Goal: Task Accomplishment & Management: Use online tool/utility

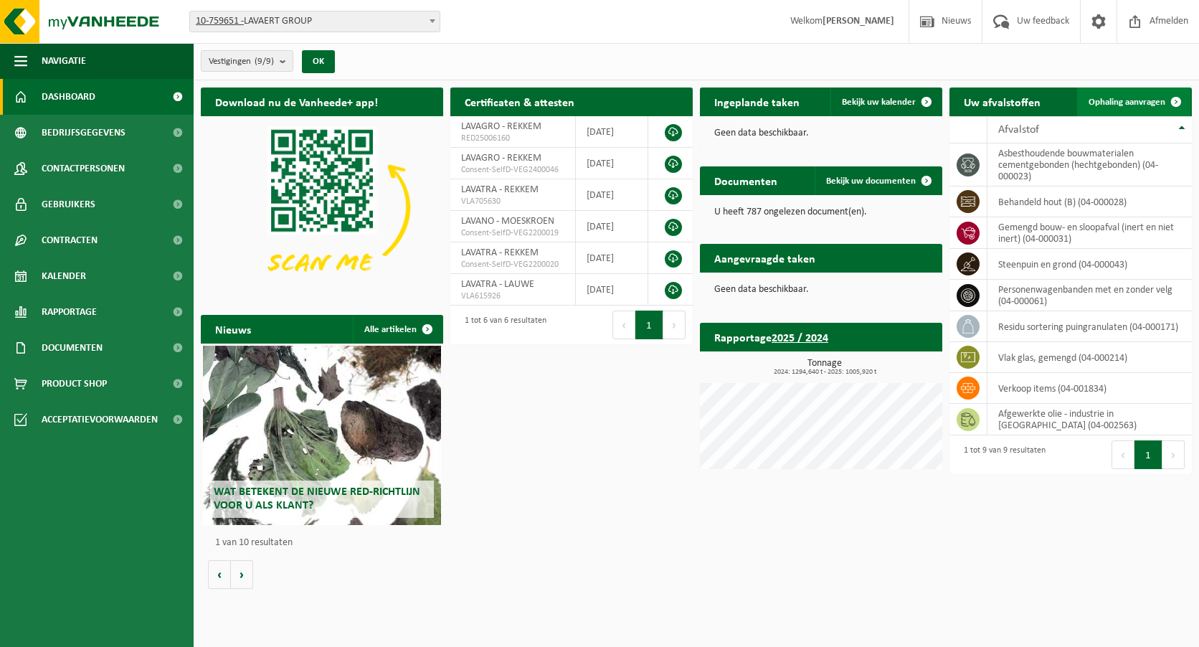
click at [1159, 98] on span "Ophaling aanvragen" at bounding box center [1126, 102] width 77 height 9
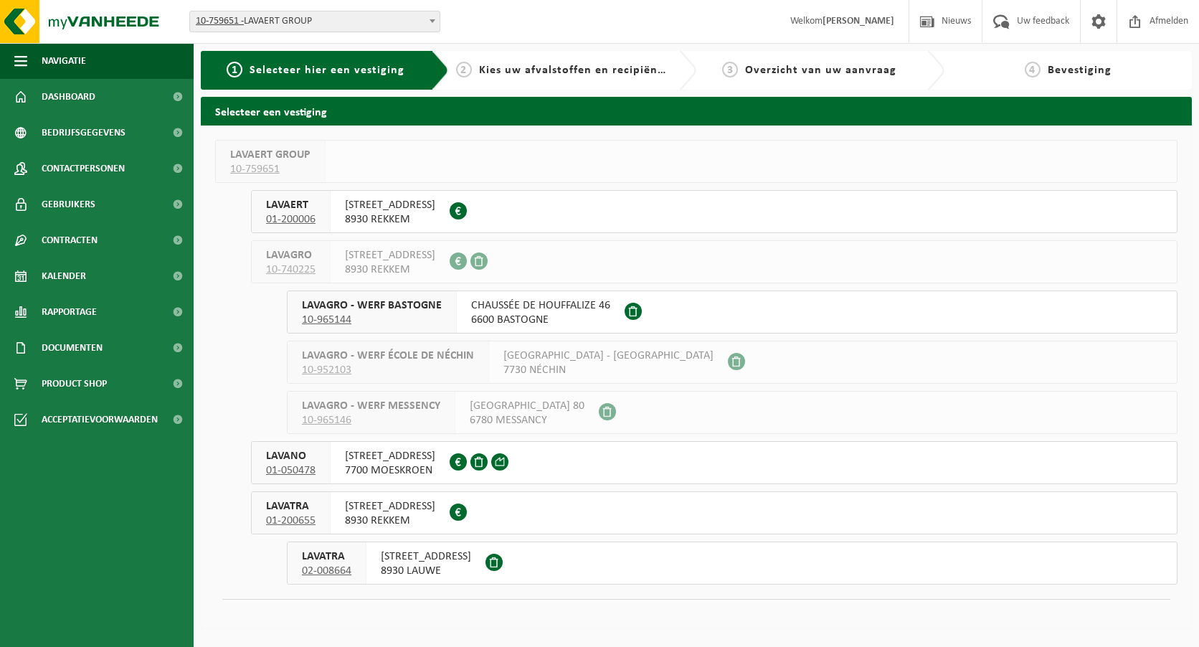
click at [420, 579] on div "AALBEEKSESTEENWEG 25 8930 LAUWE" at bounding box center [425, 563] width 119 height 42
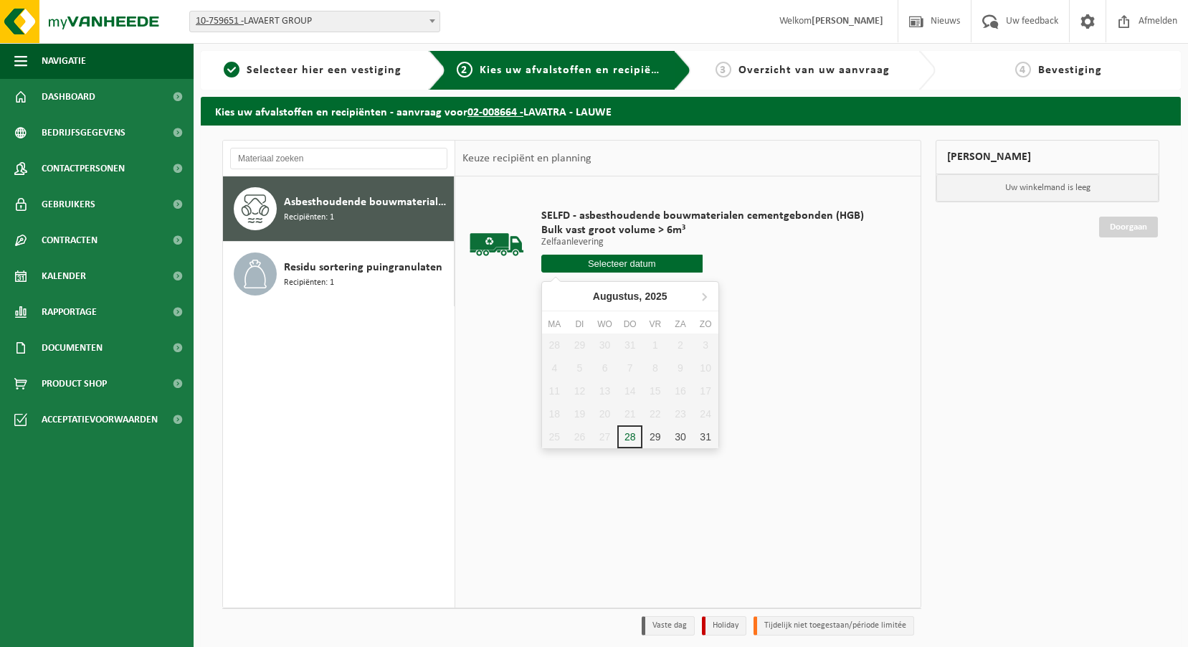
click at [608, 260] on input "text" at bounding box center [621, 264] width 161 height 18
click at [631, 442] on div "28" at bounding box center [629, 436] width 25 height 23
type input "Van 2025-08-28"
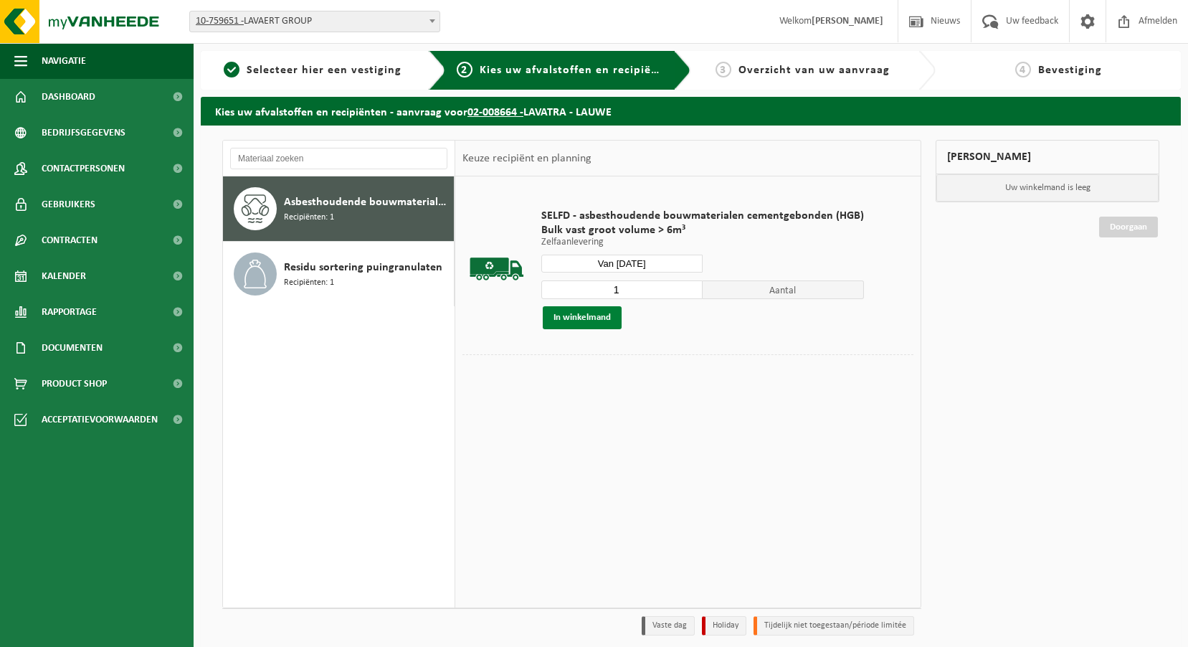
click at [566, 311] on button "In winkelmand" at bounding box center [582, 317] width 79 height 23
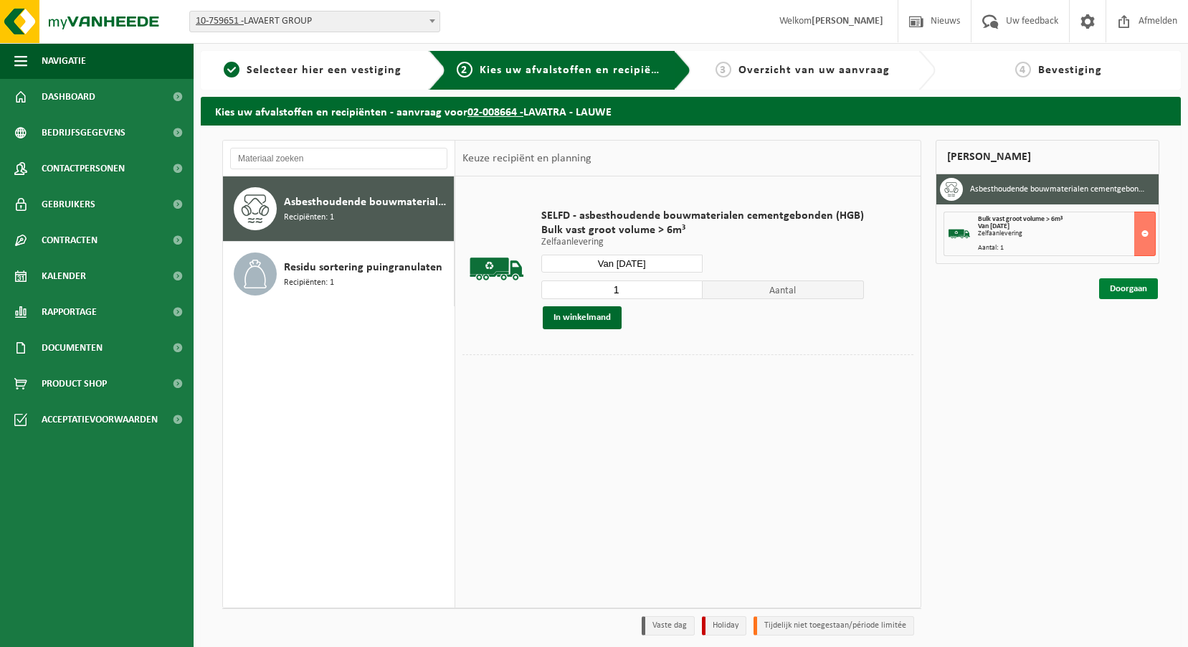
click at [1135, 285] on link "Doorgaan" at bounding box center [1128, 288] width 59 height 21
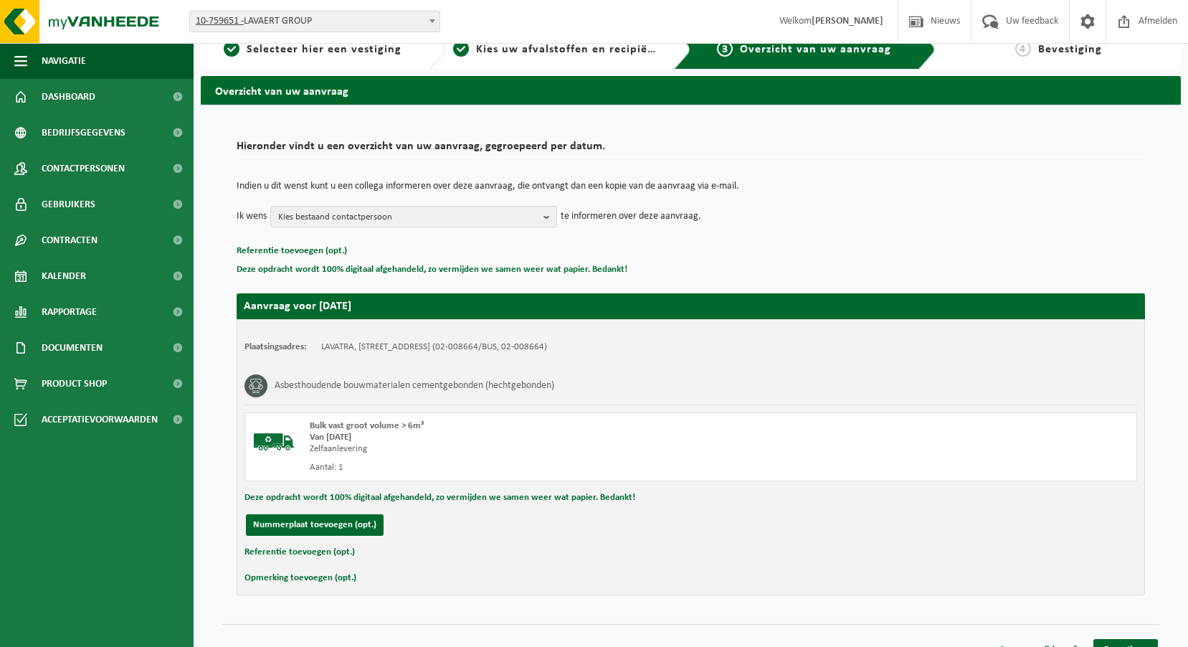
scroll to position [42, 0]
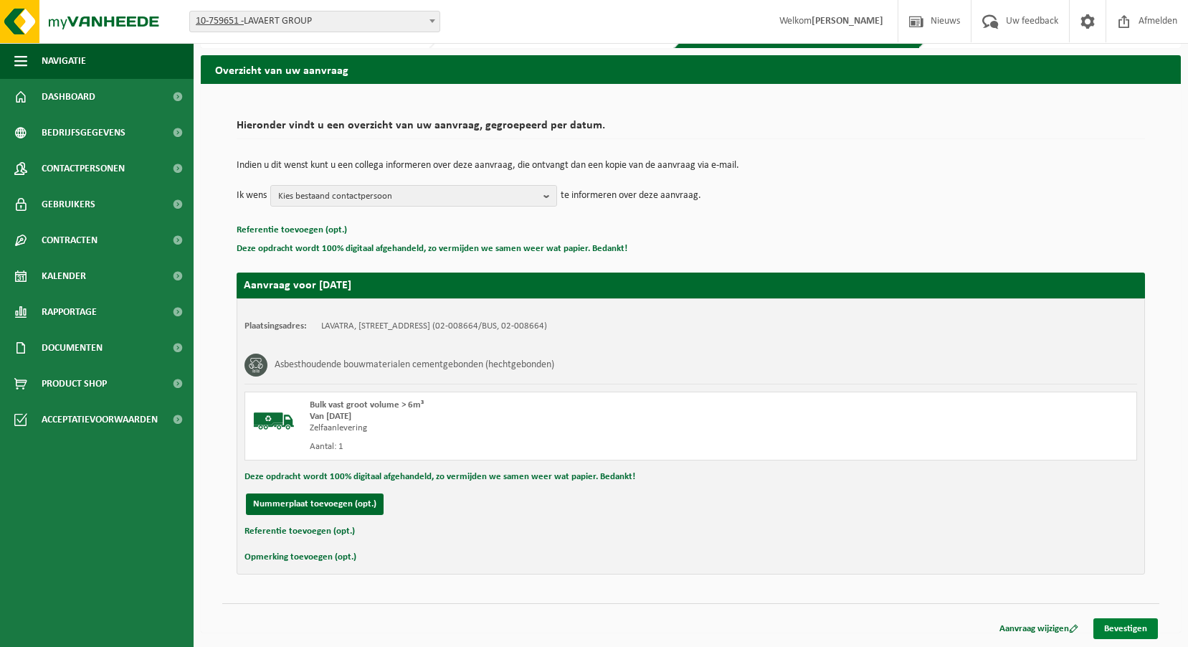
click at [1128, 630] on link "Bevestigen" at bounding box center [1125, 628] width 65 height 21
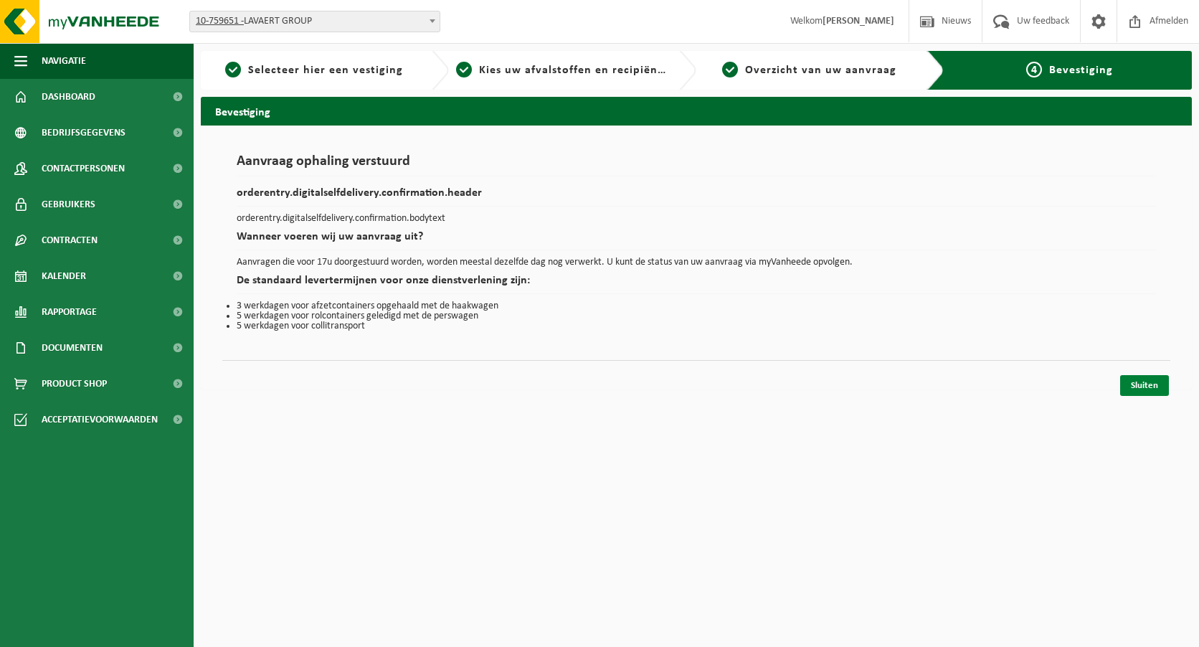
click at [1140, 382] on link "Sluiten" at bounding box center [1144, 385] width 49 height 21
